Goal: Task Accomplishment & Management: Manage account settings

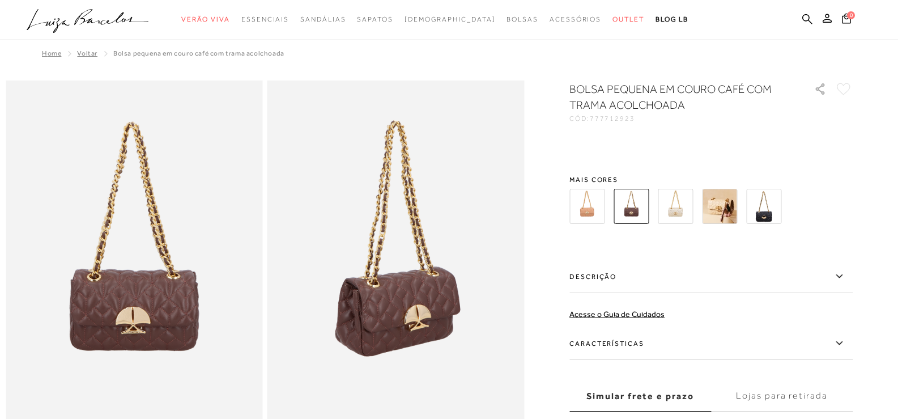
click at [762, 208] on img at bounding box center [763, 206] width 35 height 35
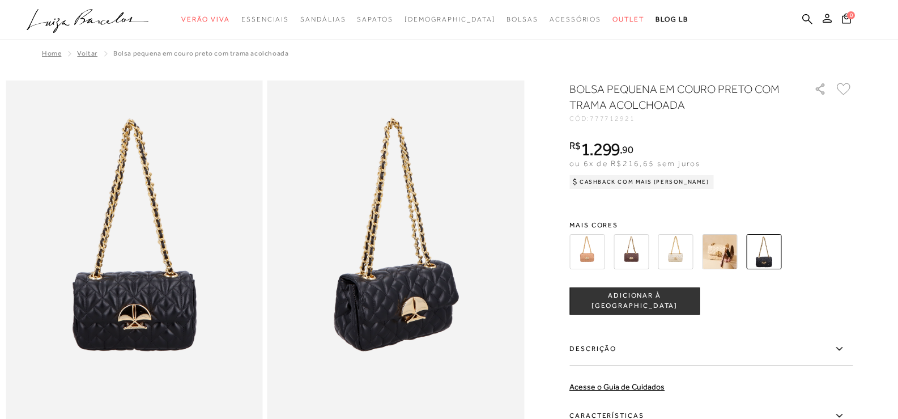
click at [829, 19] on icon at bounding box center [826, 18] width 9 height 9
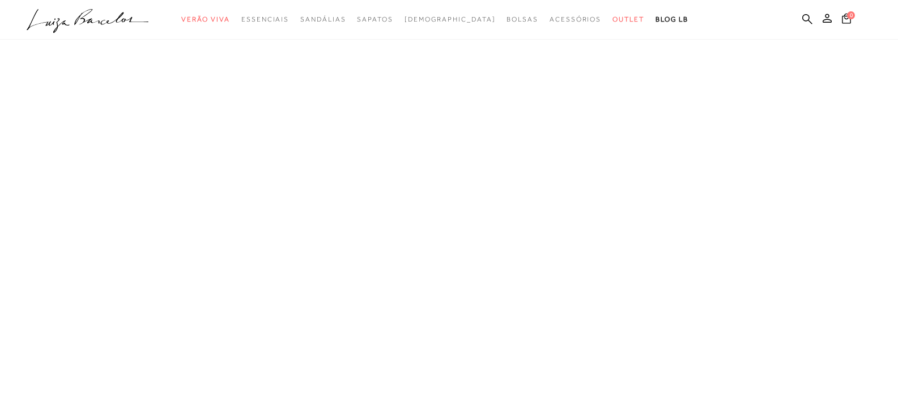
click at [826, 19] on icon at bounding box center [826, 18] width 9 height 9
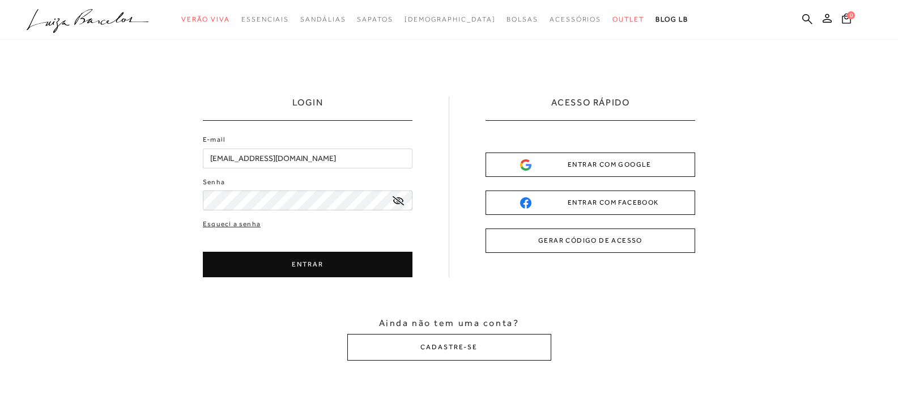
click at [302, 261] on button "ENTRAR" at bounding box center [308, 263] width 210 height 25
click at [398, 198] on icon at bounding box center [398, 200] width 11 height 9
click at [321, 266] on button "ENTRAR" at bounding box center [308, 263] width 210 height 25
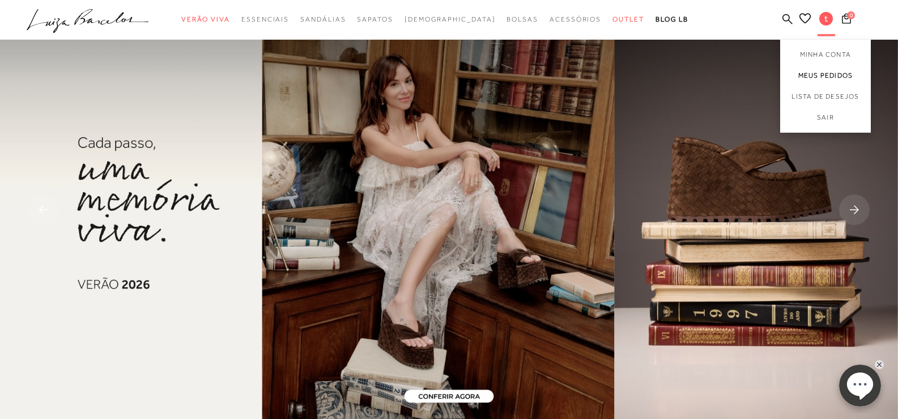
click at [820, 71] on link "Meus Pedidos" at bounding box center [825, 75] width 91 height 21
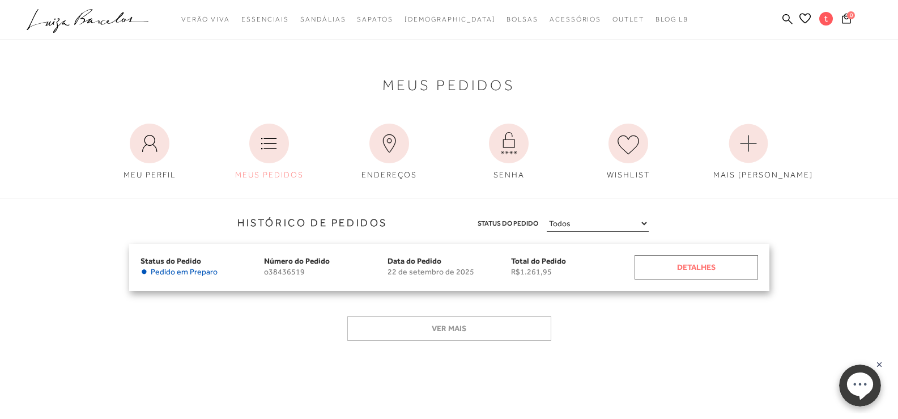
click at [698, 267] on div "Detalhes" at bounding box center [695, 267] width 123 height 24
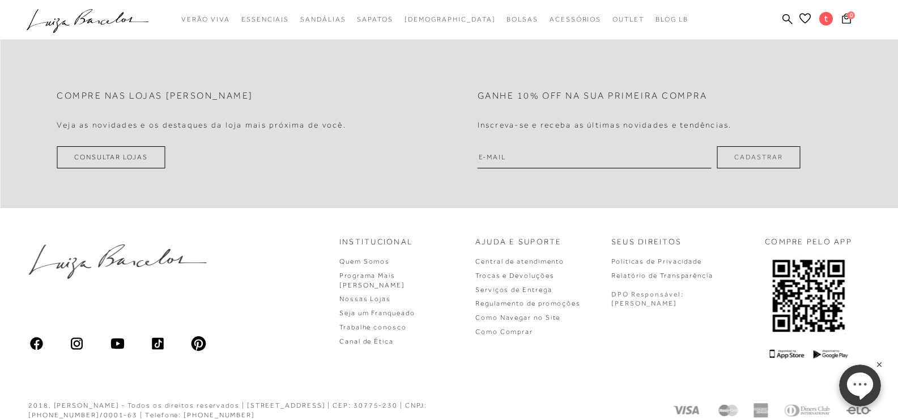
scroll to position [828, 0]
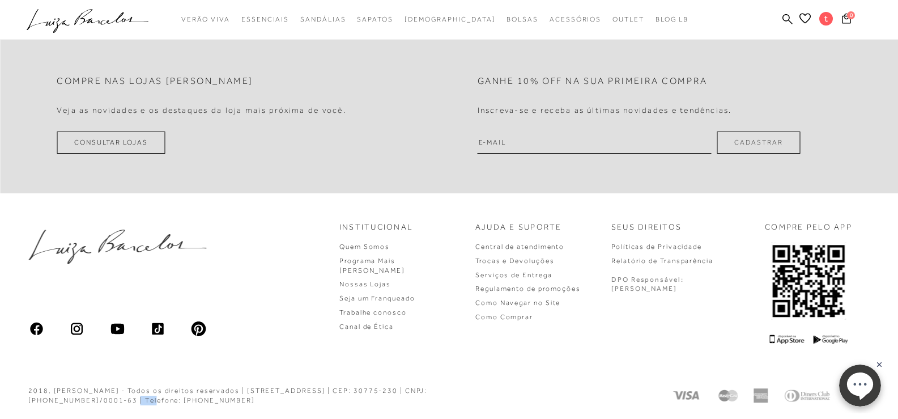
drag, startPoint x: 390, startPoint y: 385, endPoint x: 410, endPoint y: 385, distance: 19.8
click at [410, 386] on div "2018, [PERSON_NAME] - Todos os direitos reservados | [STREET_ADDRESS] | CEP: 30…" at bounding box center [268, 395] width 481 height 19
click at [568, 391] on div "2018, [PERSON_NAME] - Todos os direitos reservados | [STREET_ADDRESS] | CEP: 30…" at bounding box center [449, 395] width 898 height 46
